Goal: Information Seeking & Learning: Learn about a topic

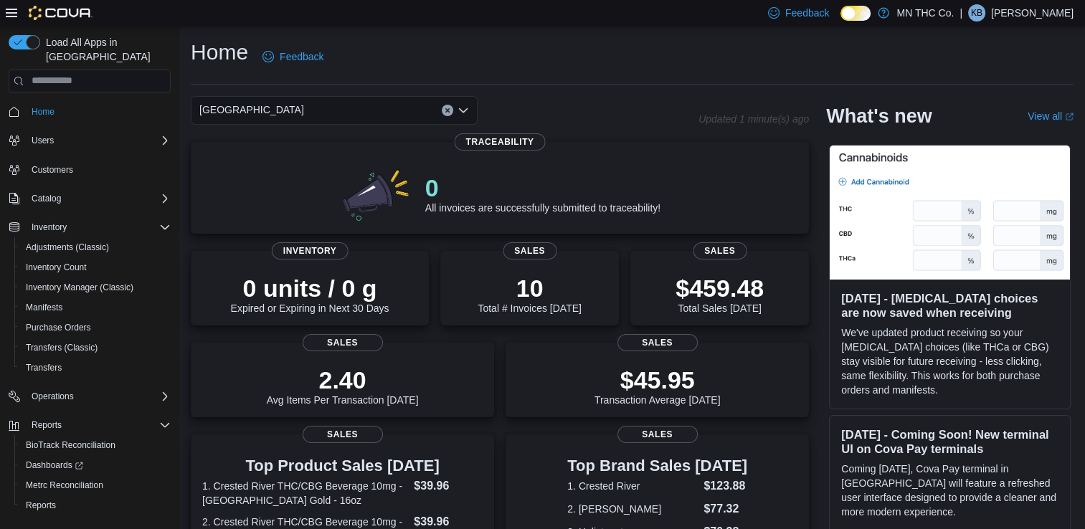
click at [462, 109] on icon "Open list of options" at bounding box center [462, 110] width 11 height 11
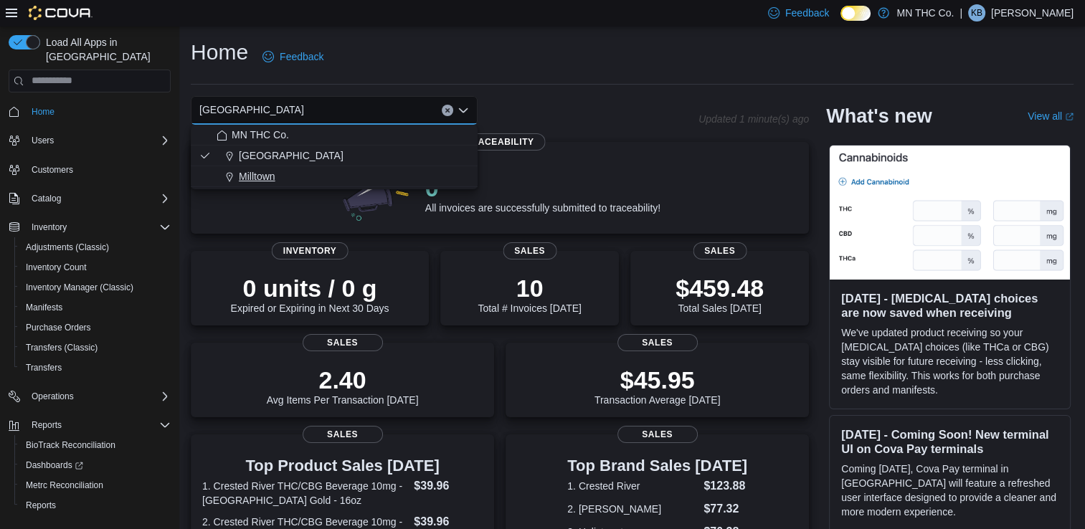
click at [414, 167] on button "Milltown" at bounding box center [334, 176] width 287 height 21
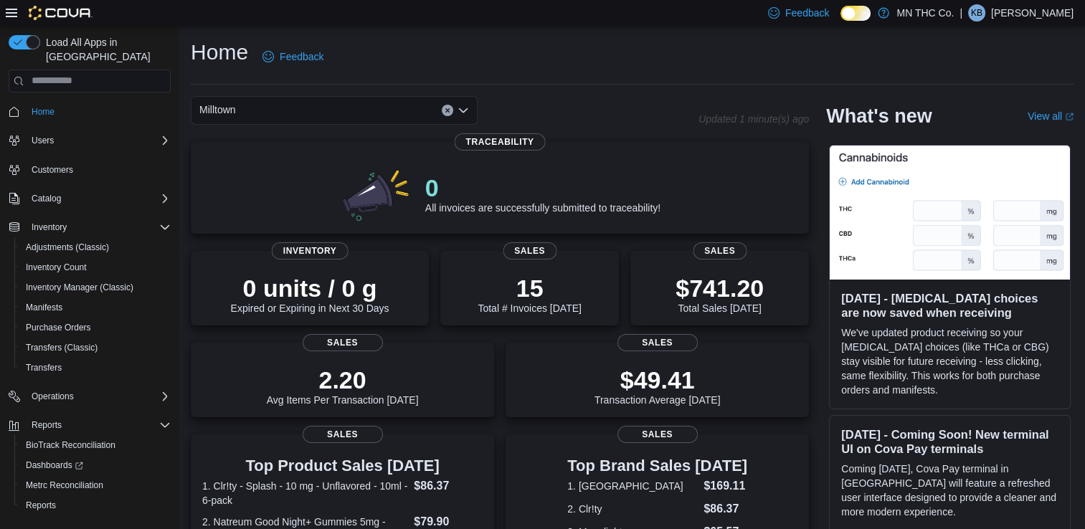
click at [466, 110] on icon "Open list of options" at bounding box center [462, 110] width 11 height 11
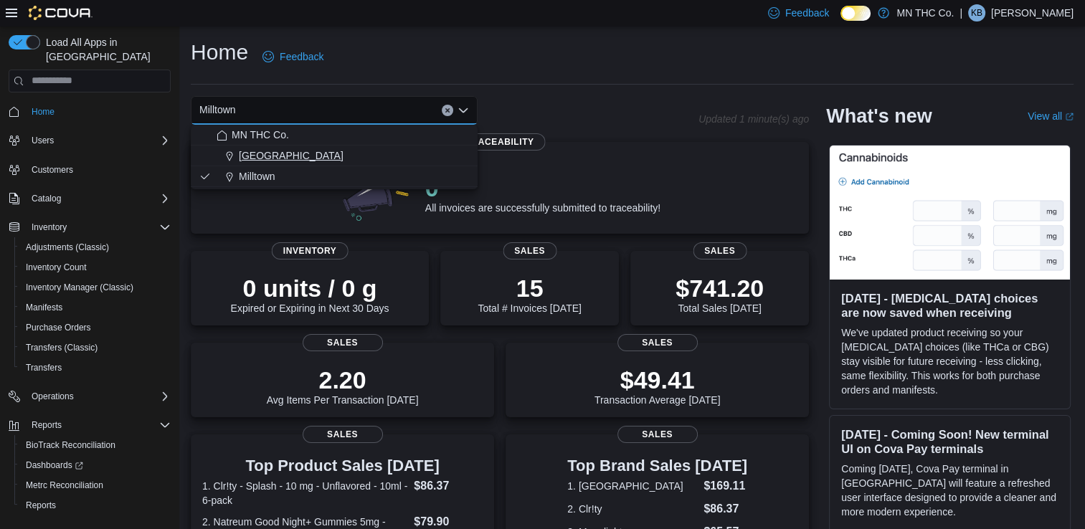
click at [405, 156] on div "[GEOGRAPHIC_DATA]" at bounding box center [343, 155] width 252 height 14
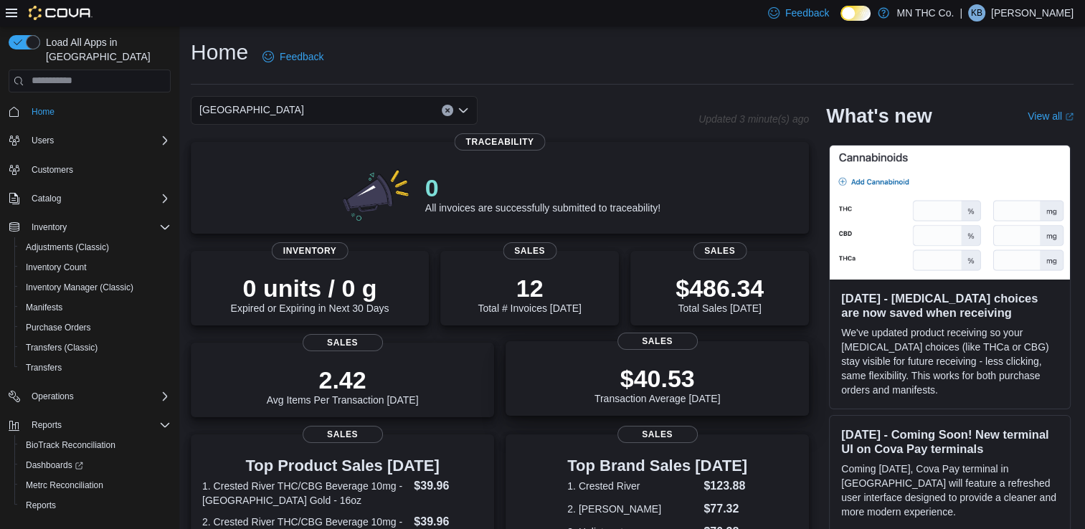
click at [672, 416] on div "$40.53 Transaction Average Today Sales" at bounding box center [657, 380] width 303 height 75
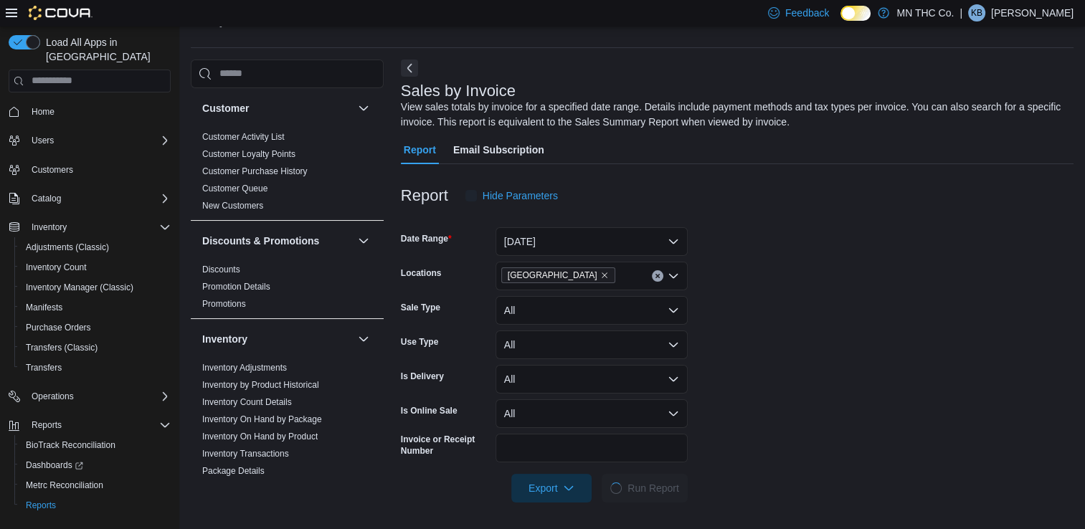
scroll to position [38, 0]
click at [291, 154] on link "Customer Loyalty Points" at bounding box center [248, 153] width 93 height 10
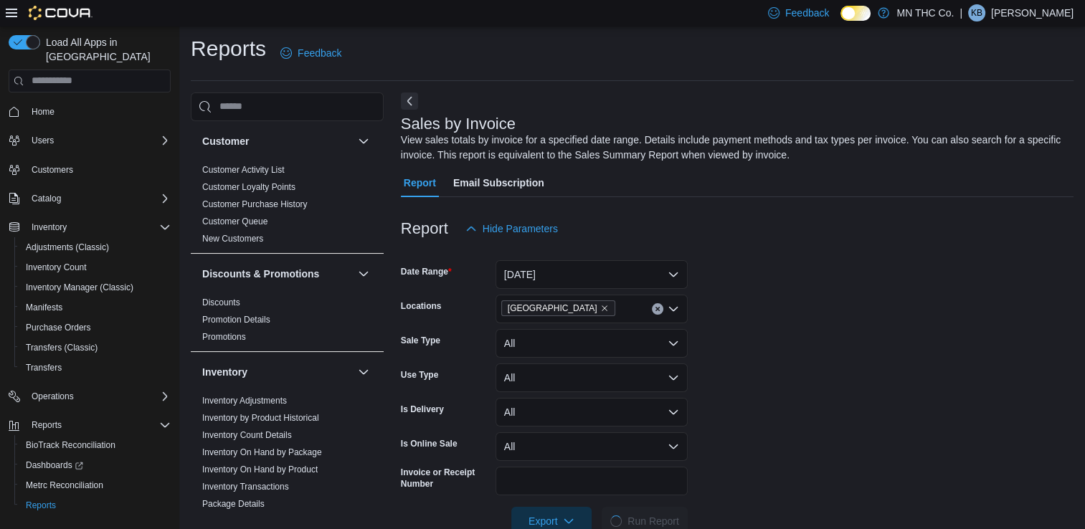
scroll to position [38, 0]
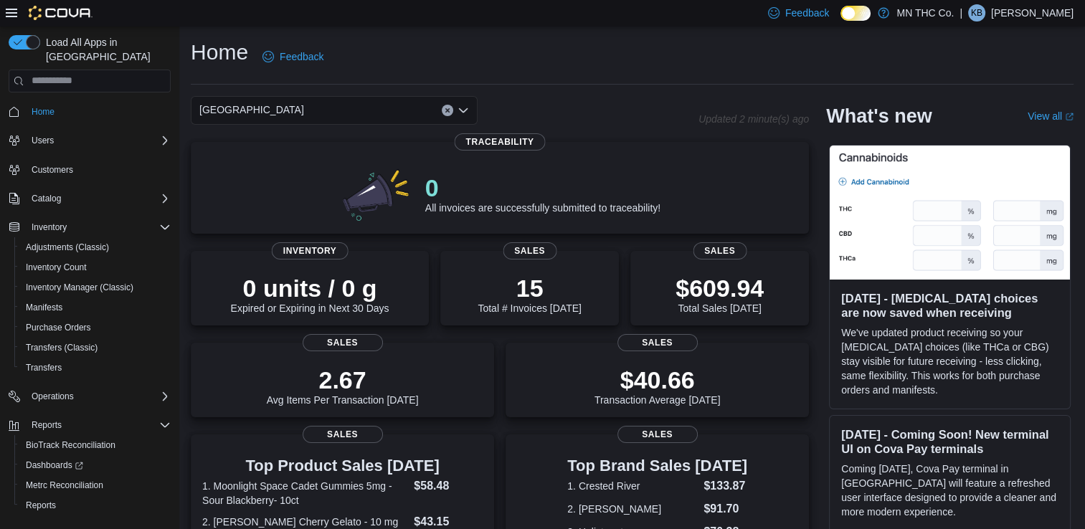
click at [469, 110] on div "[GEOGRAPHIC_DATA]" at bounding box center [334, 110] width 287 height 29
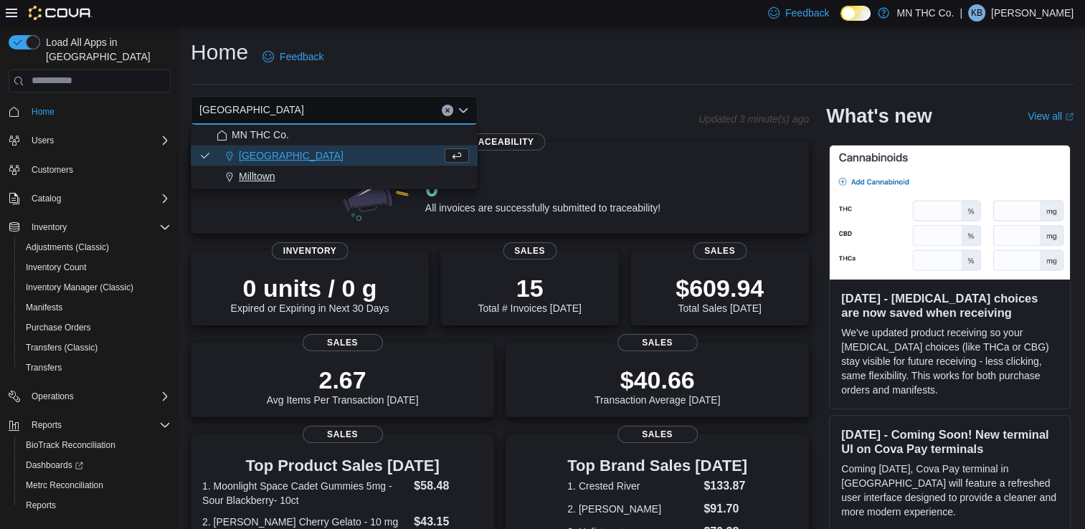
click at [412, 176] on div "Milltown" at bounding box center [343, 176] width 252 height 14
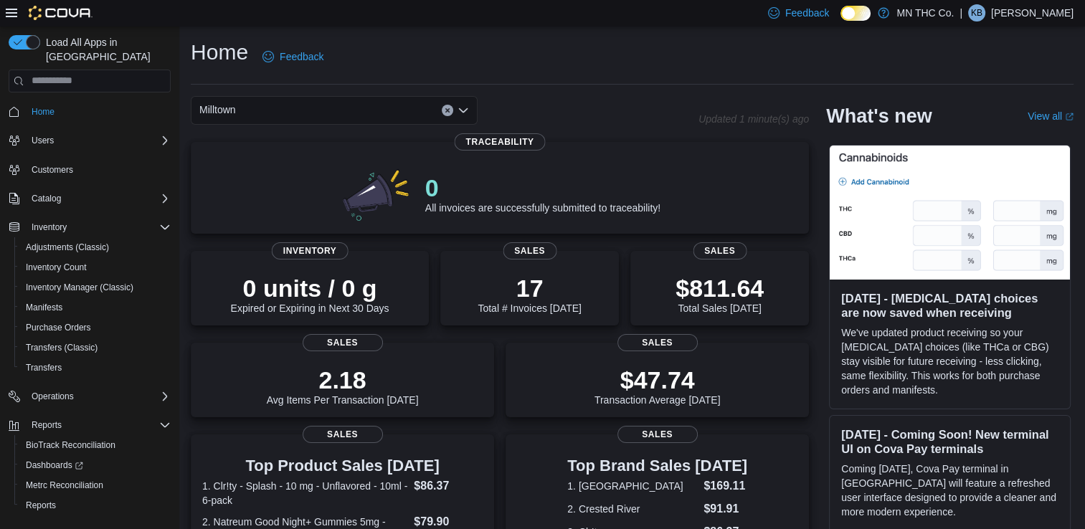
click at [465, 108] on icon "Open list of options" at bounding box center [462, 110] width 11 height 11
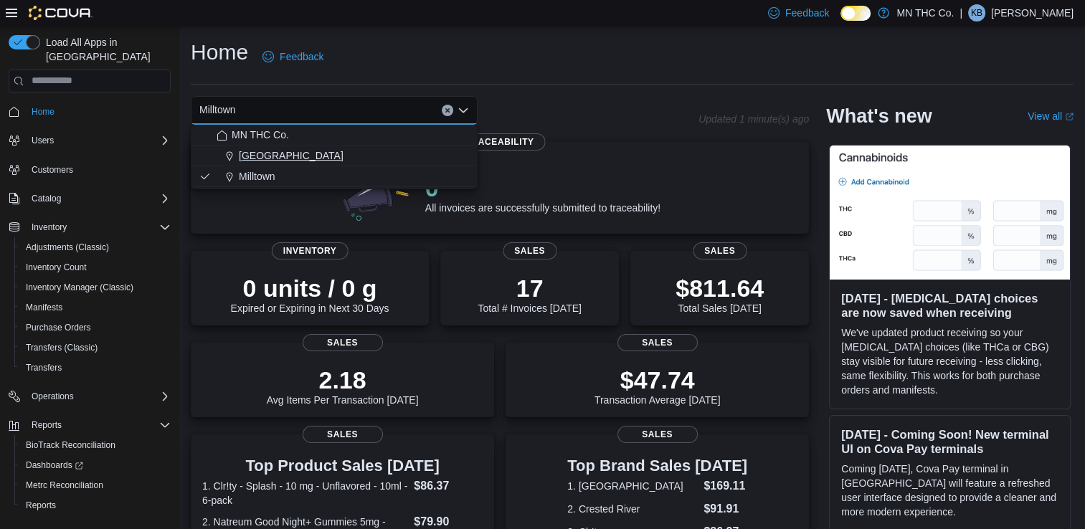
click at [431, 151] on div "[GEOGRAPHIC_DATA]" at bounding box center [343, 155] width 252 height 14
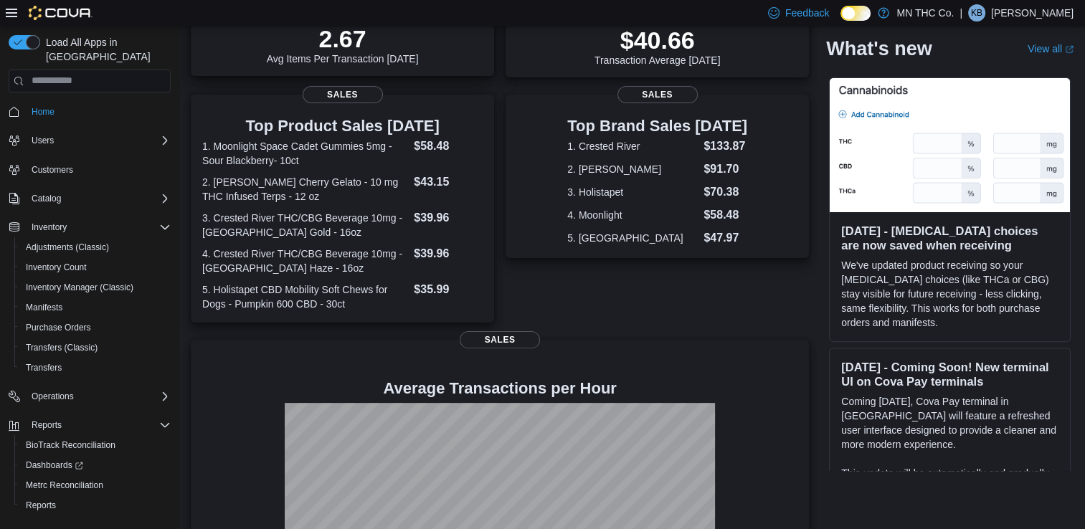
scroll to position [455, 0]
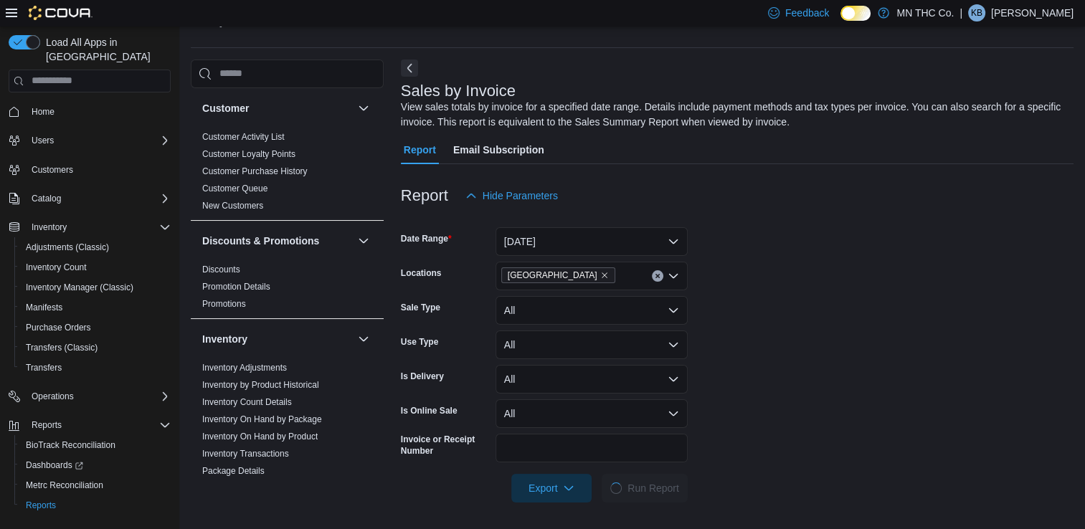
scroll to position [38, 0]
